Goal: Navigation & Orientation: Find specific page/section

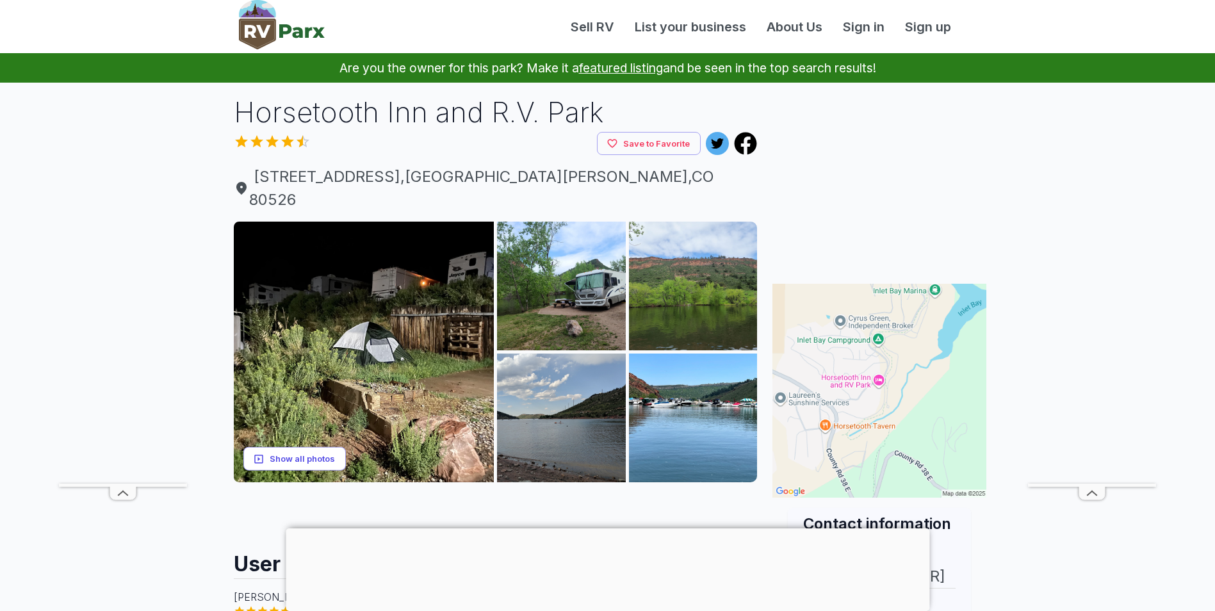
click at [316, 447] on button "Show all photos" at bounding box center [294, 459] width 102 height 24
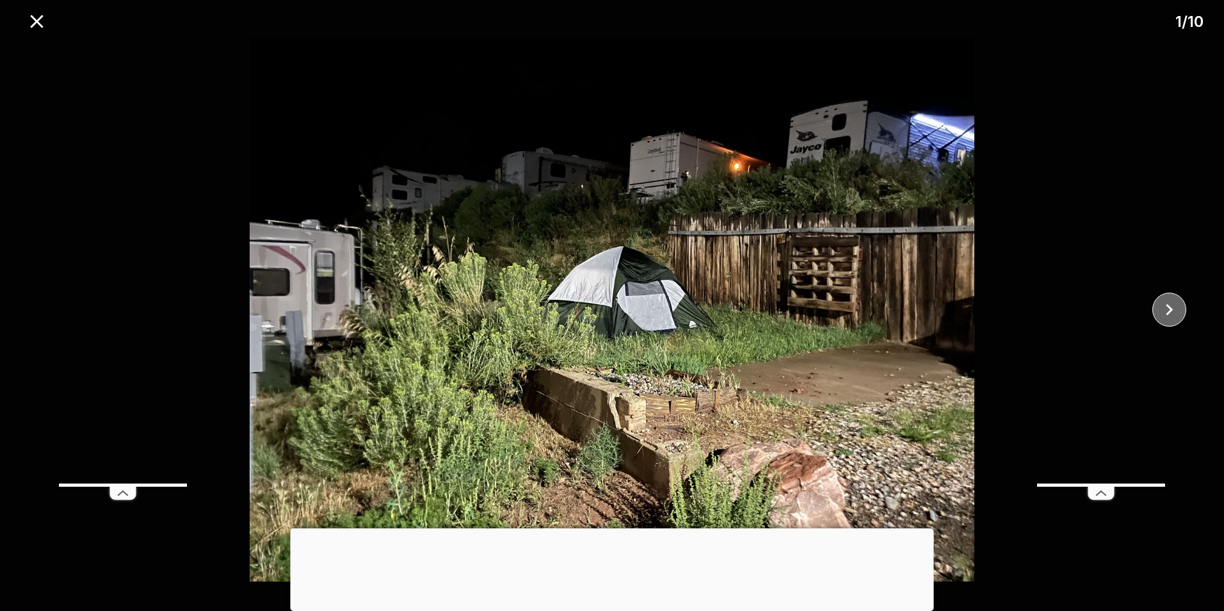
click at [1176, 312] on icon "close" at bounding box center [1169, 309] width 22 height 22
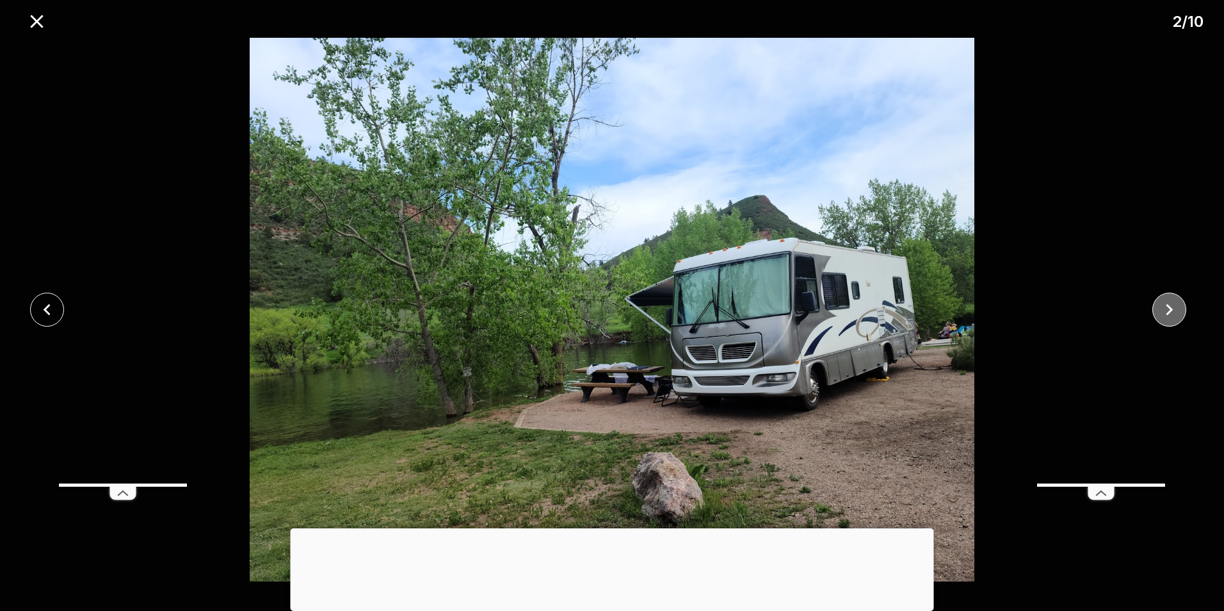
click at [1176, 312] on icon "close" at bounding box center [1169, 309] width 22 height 22
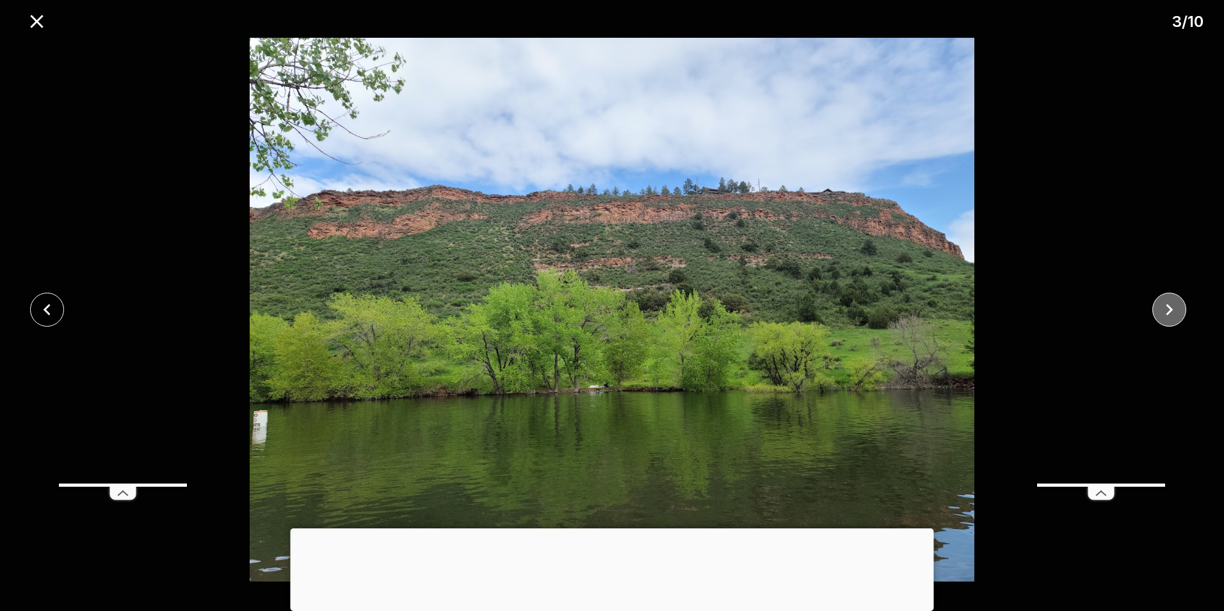
click at [1176, 312] on icon "close" at bounding box center [1169, 309] width 22 height 22
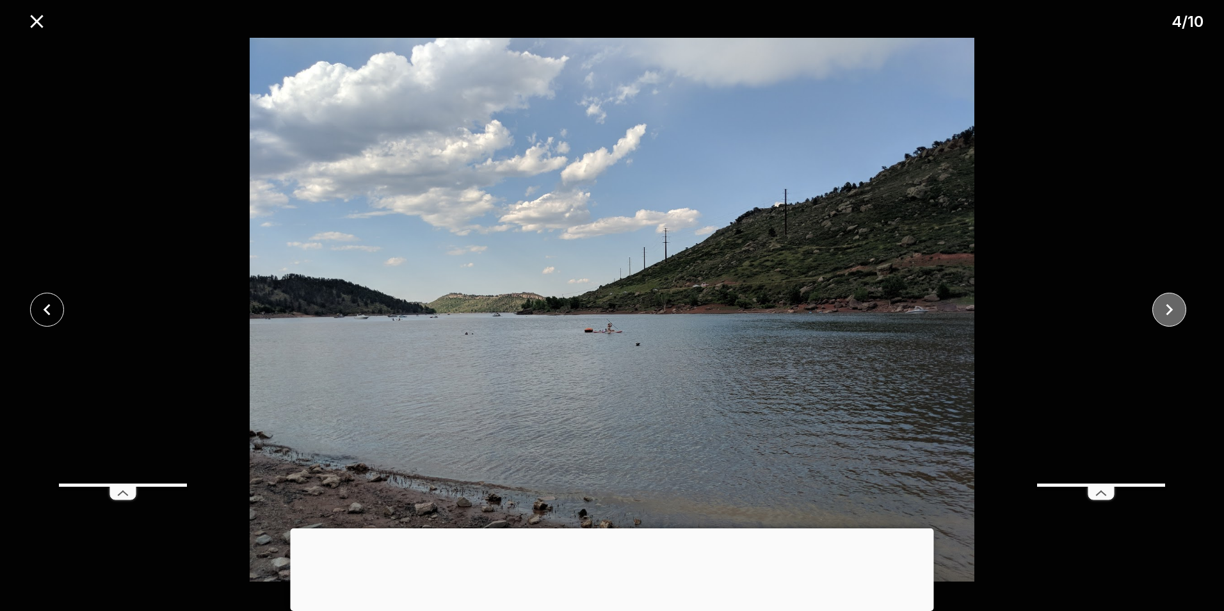
click at [1176, 312] on icon "close" at bounding box center [1169, 309] width 22 height 22
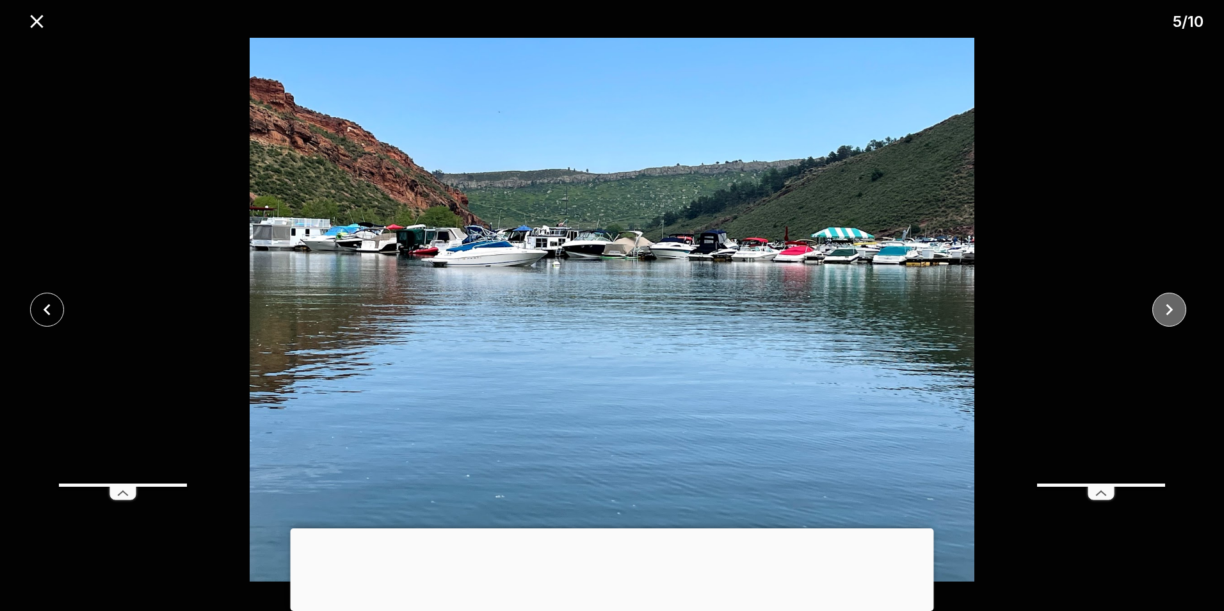
click at [1176, 312] on icon "close" at bounding box center [1169, 309] width 22 height 22
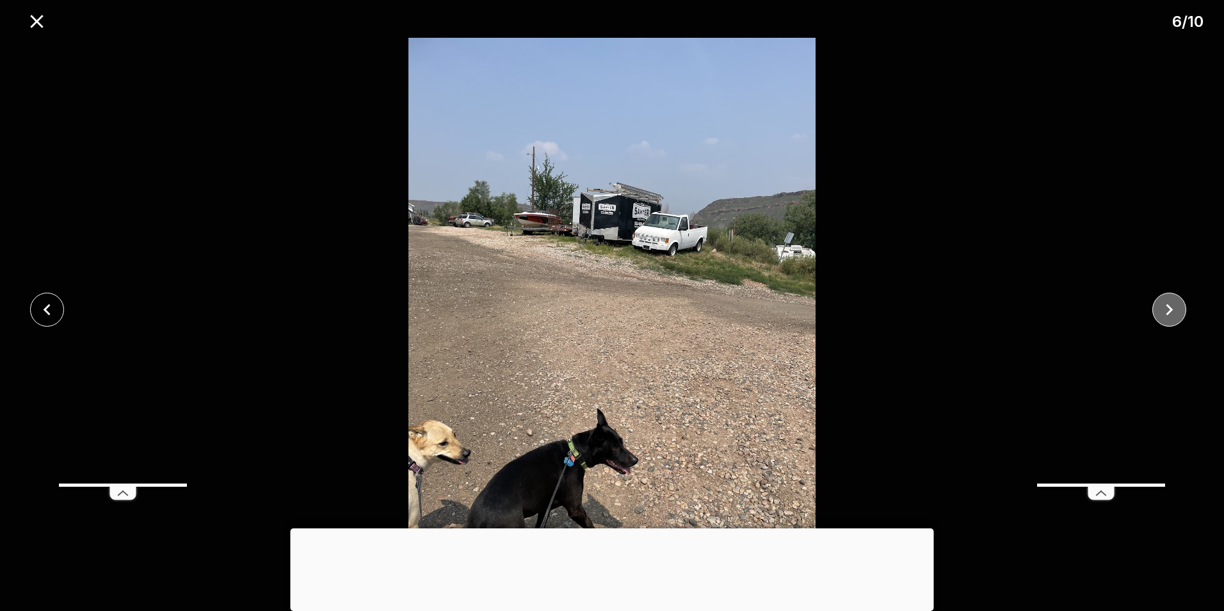
click at [1176, 312] on icon "close" at bounding box center [1169, 309] width 22 height 22
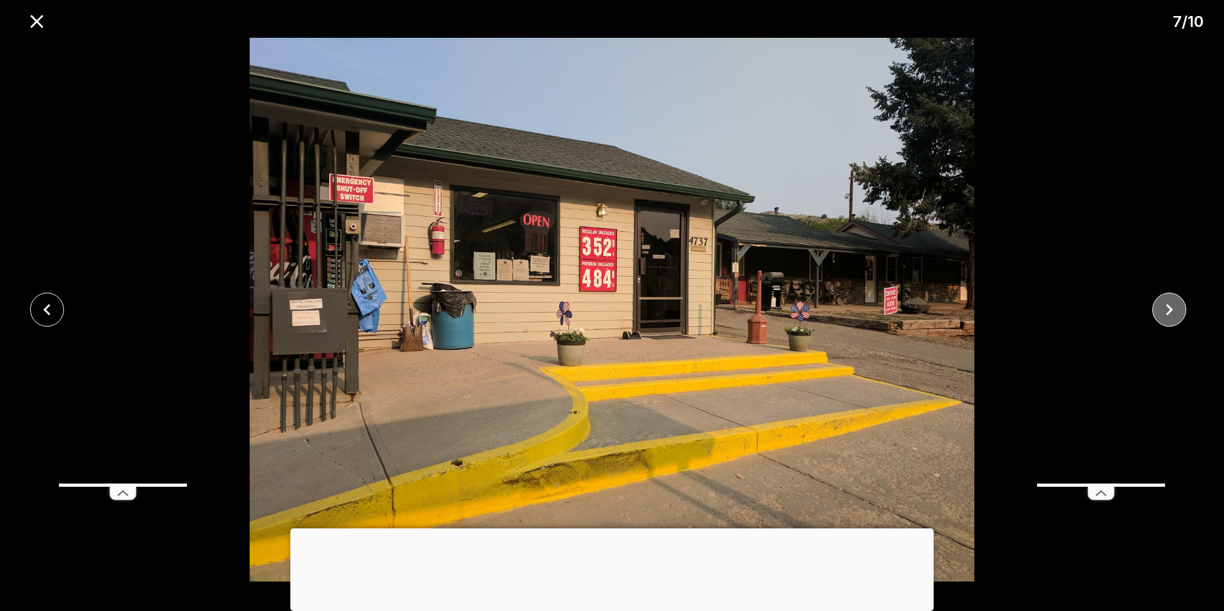
click at [1176, 312] on icon "close" at bounding box center [1169, 309] width 22 height 22
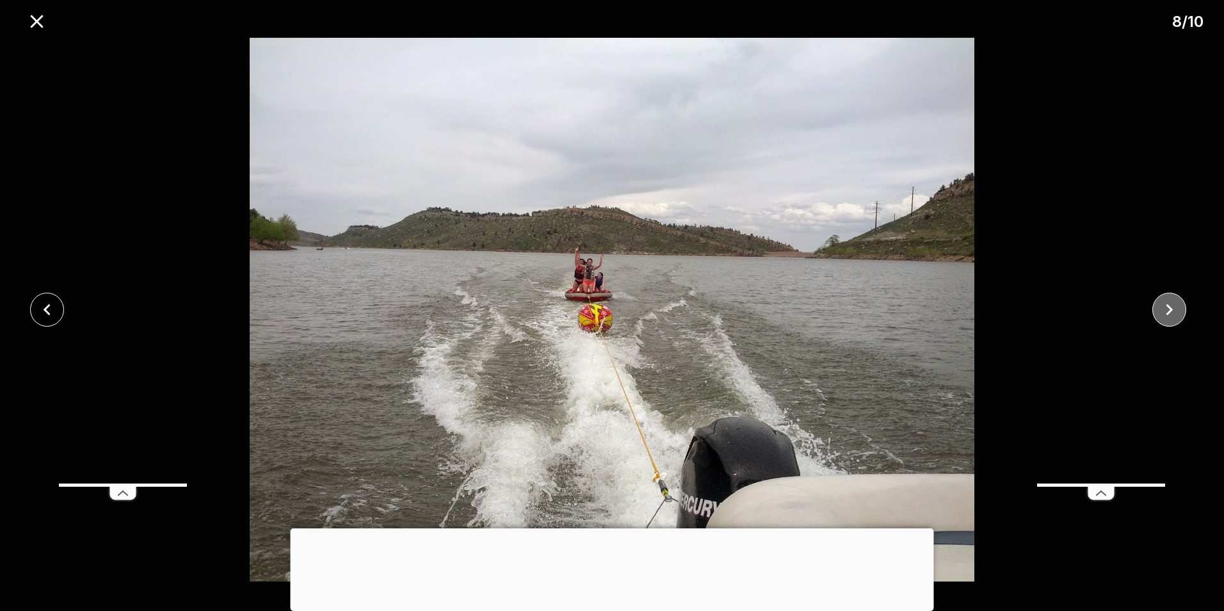
click at [1176, 312] on icon "close" at bounding box center [1169, 309] width 22 height 22
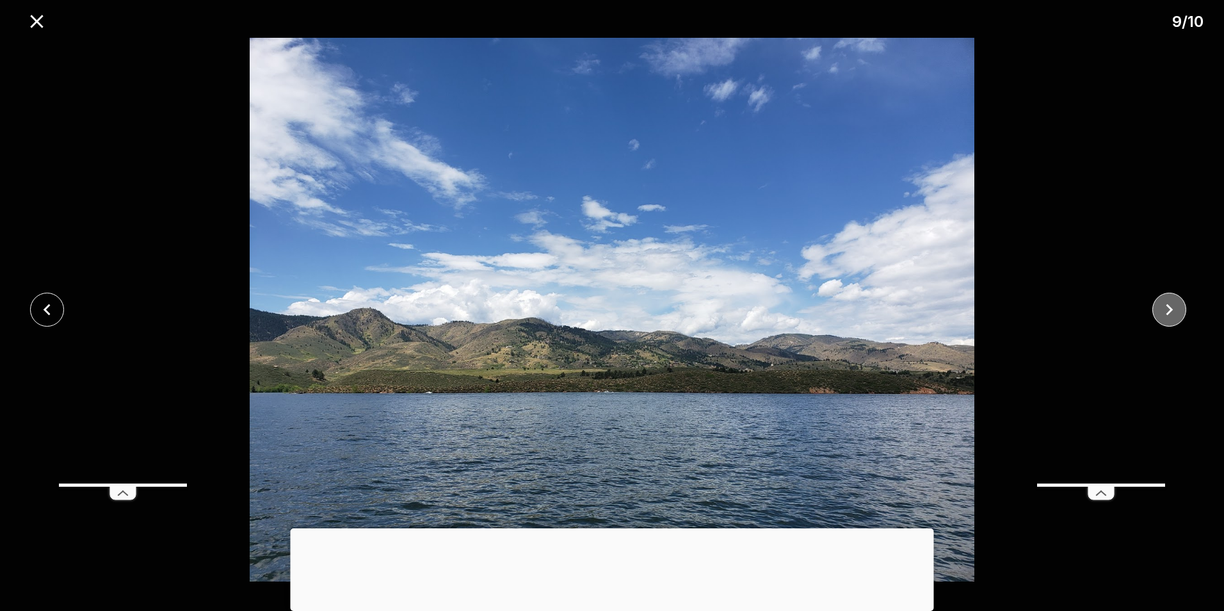
click at [1176, 312] on icon "close" at bounding box center [1169, 309] width 22 height 22
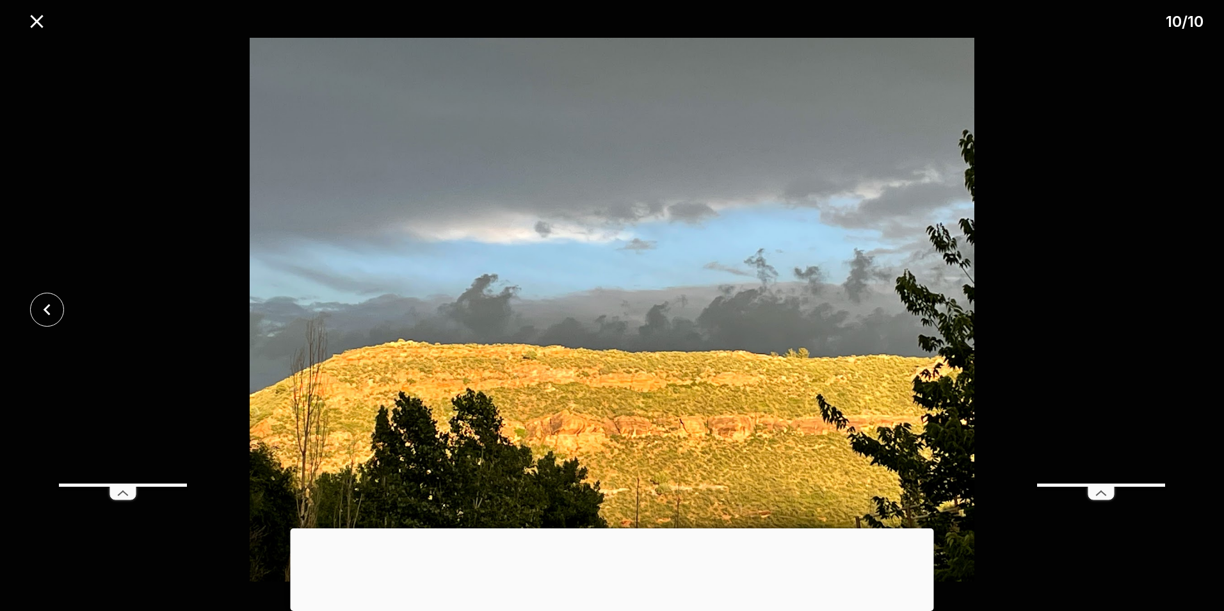
click at [1176, 312] on div at bounding box center [612, 310] width 1224 height 544
click at [39, 23] on icon "close" at bounding box center [36, 21] width 13 height 13
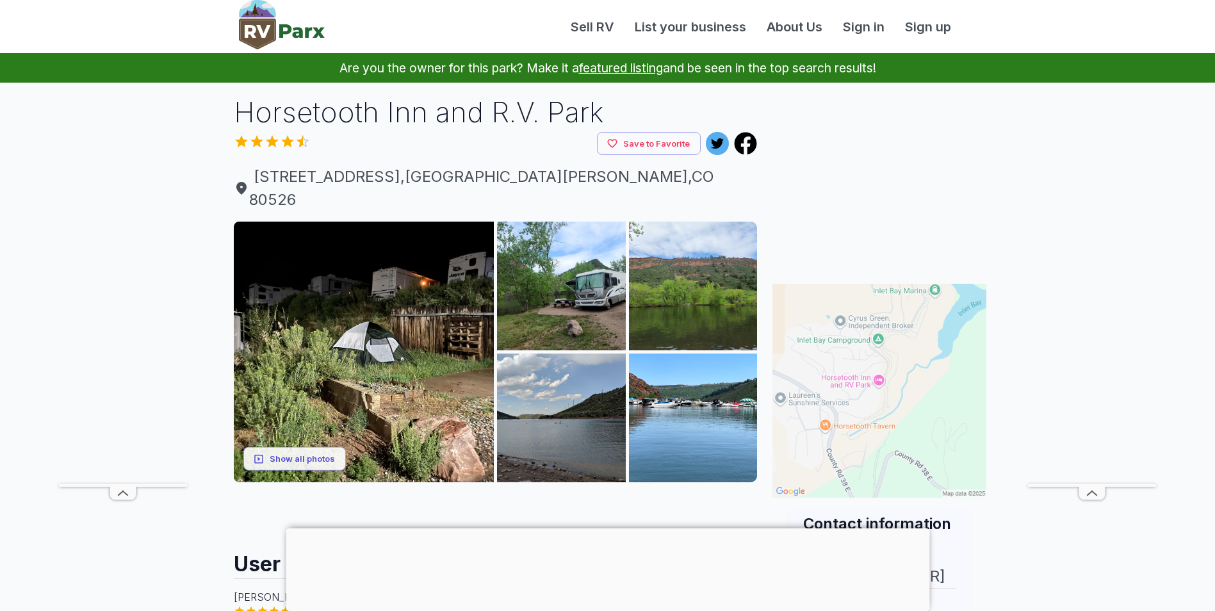
click at [861, 382] on img at bounding box center [879, 391] width 214 height 214
